Goal: Obtain resource: Download file/media

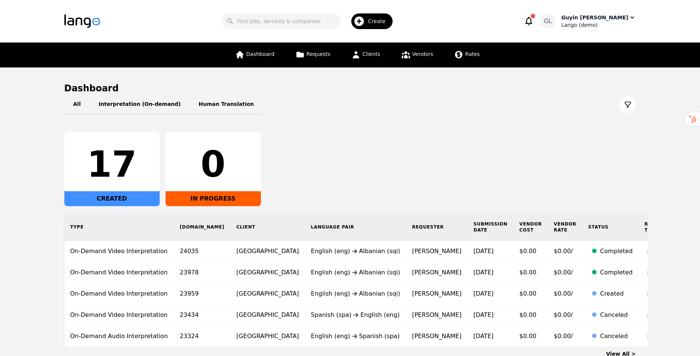
click at [621, 20] on div "Guyin [PERSON_NAME]" at bounding box center [594, 17] width 67 height 7
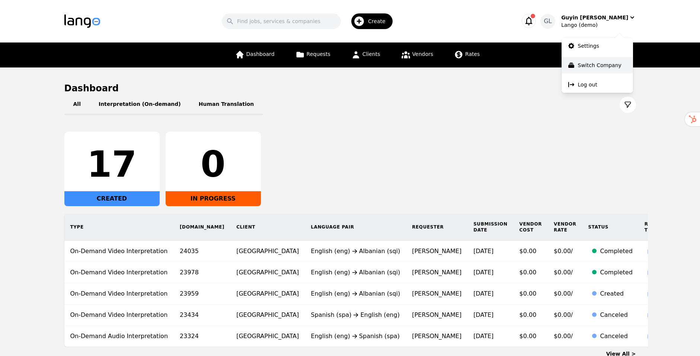
click at [589, 63] on p "Switch Company" at bounding box center [600, 64] width 44 height 7
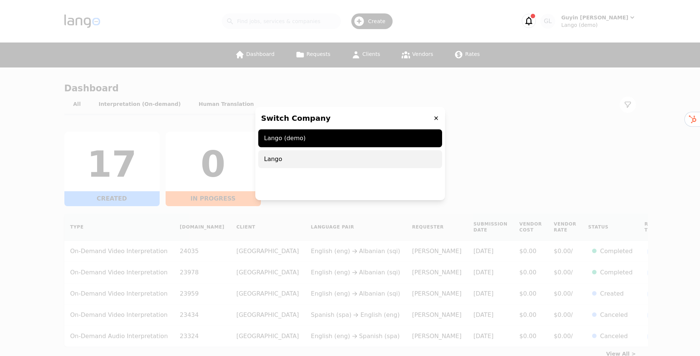
click at [284, 161] on span "Lango" at bounding box center [350, 159] width 184 height 18
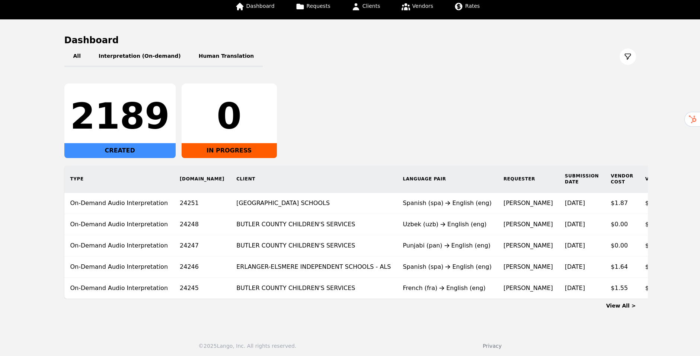
scroll to position [56, 0]
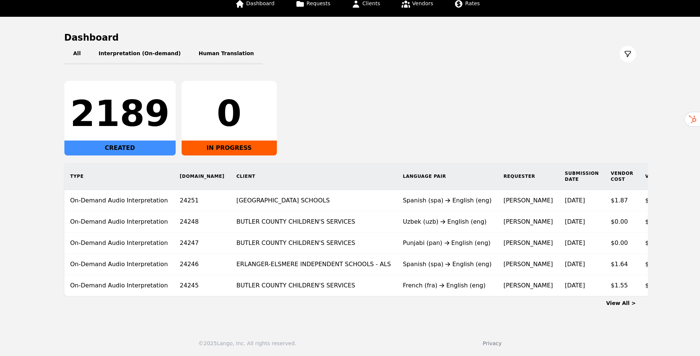
click at [622, 303] on link "View All >" at bounding box center [621, 303] width 30 height 6
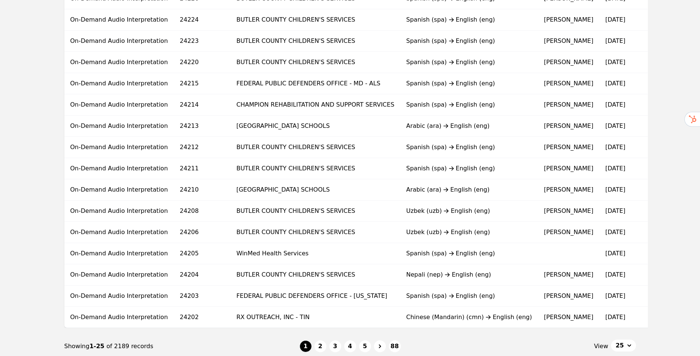
scroll to position [397, 0]
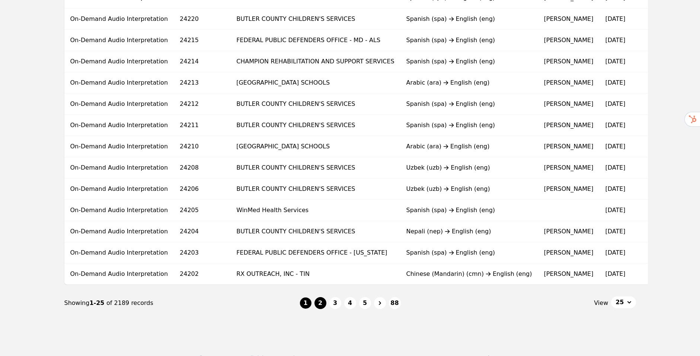
click at [322, 309] on button "2" at bounding box center [321, 303] width 12 height 12
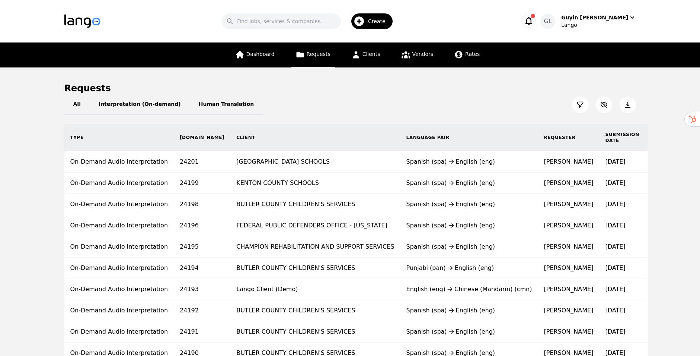
click at [583, 105] on icon at bounding box center [580, 104] width 7 height 7
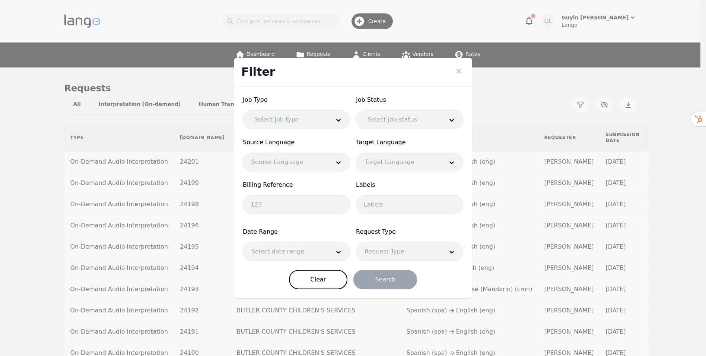
click at [555, 99] on div "Filter Job Type Select job type Job Status Select job status Source Language So…" at bounding box center [353, 178] width 706 height 356
click at [306, 254] on div at bounding box center [285, 251] width 84 height 18
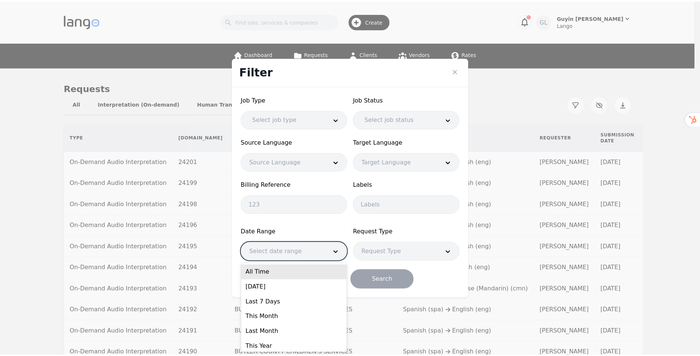
scroll to position [18, 0]
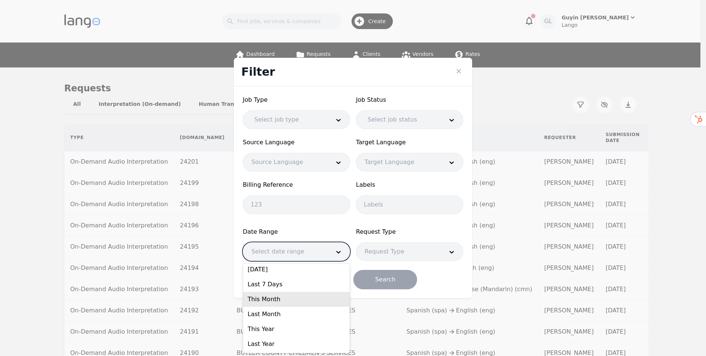
click at [279, 300] on div "This Month" at bounding box center [296, 298] width 106 height 15
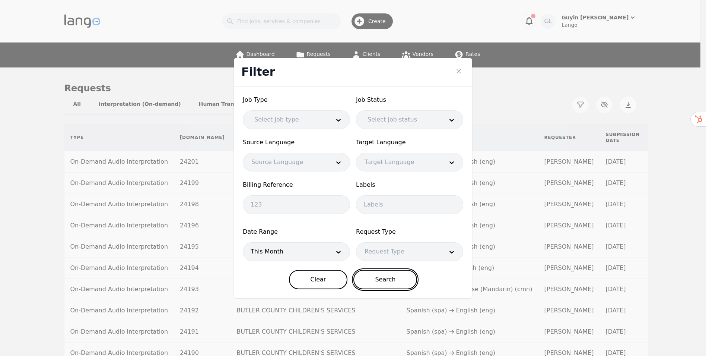
drag, startPoint x: 380, startPoint y: 279, endPoint x: 390, endPoint y: 281, distance: 10.2
click at [390, 281] on button "Search" at bounding box center [385, 279] width 64 height 19
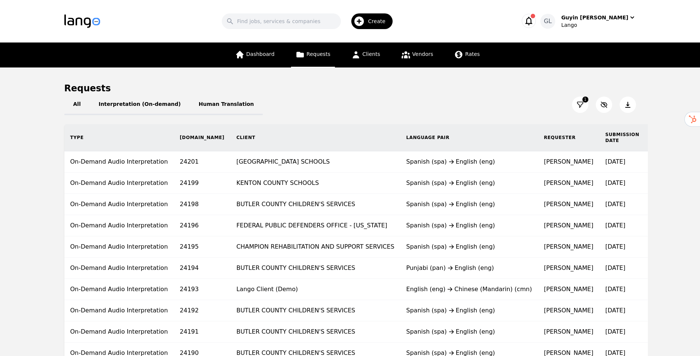
click at [628, 104] on icon at bounding box center [627, 105] width 5 height 6
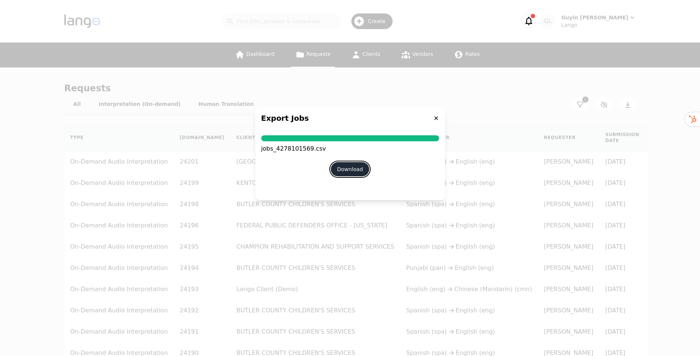
click at [352, 171] on button "Download" at bounding box center [350, 169] width 39 height 14
click at [347, 168] on button "Download" at bounding box center [350, 169] width 39 height 14
